Goal: Check status

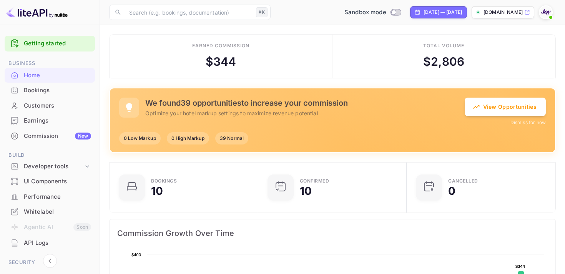
scroll to position [125, 144]
click at [41, 108] on div "Customers" at bounding box center [57, 105] width 67 height 9
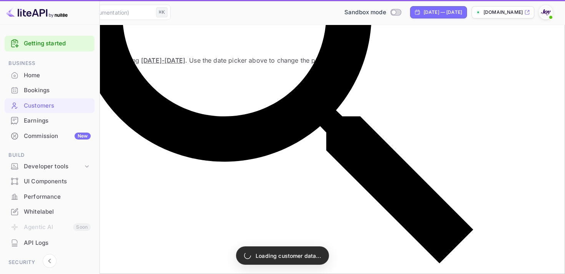
click at [41, 92] on div "Bookings" at bounding box center [57, 90] width 67 height 9
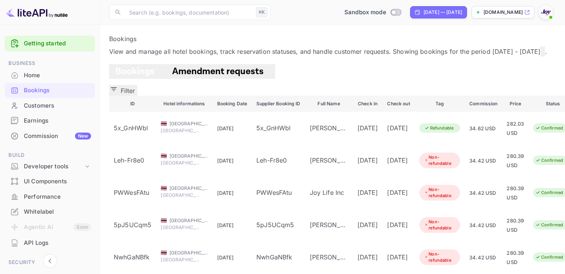
click at [117, 91] on icon "button" at bounding box center [114, 89] width 6 height 4
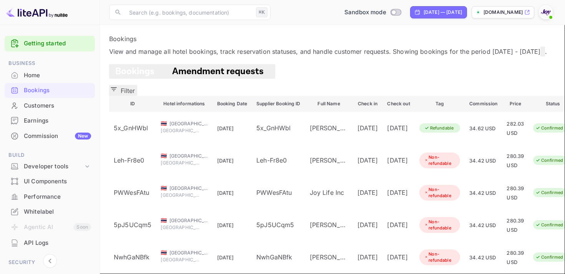
paste input "9449120"
type input "9449120"
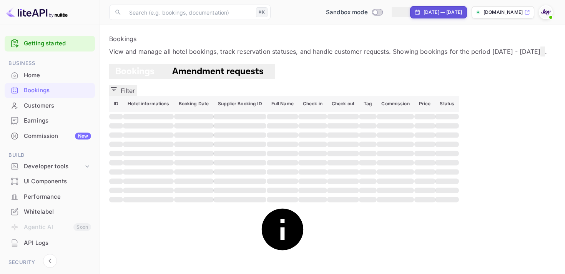
click at [423, 11] on div "[DATE] — [DATE]" at bounding box center [442, 12] width 38 height 7
select select "8"
select select "2025"
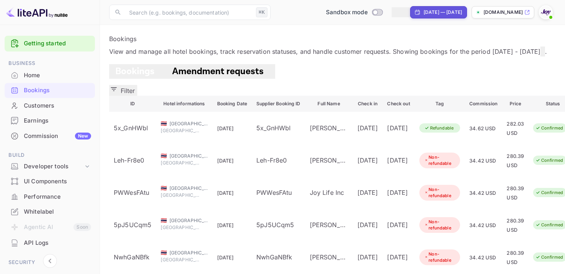
select select "3"
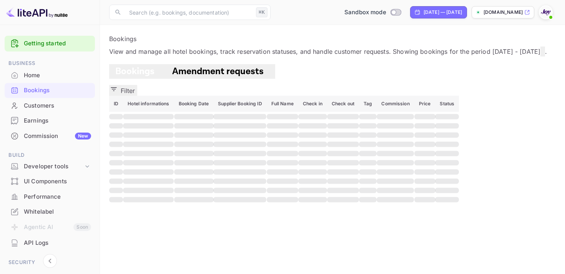
click at [137, 93] on button "Filter" at bounding box center [123, 90] width 28 height 11
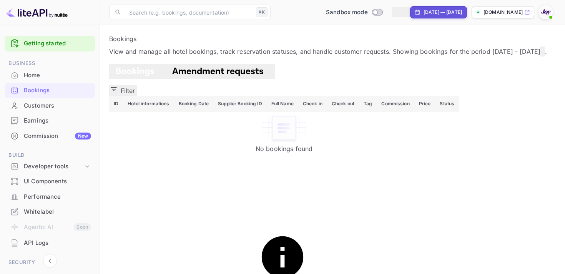
click at [423, 12] on div "[DATE] — [DATE]" at bounding box center [442, 12] width 38 height 7
select select "3"
select select "2025"
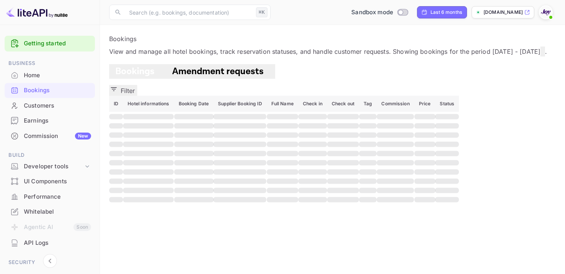
click at [137, 96] on button "Filter" at bounding box center [123, 90] width 28 height 11
